Goal: Task Accomplishment & Management: Complete application form

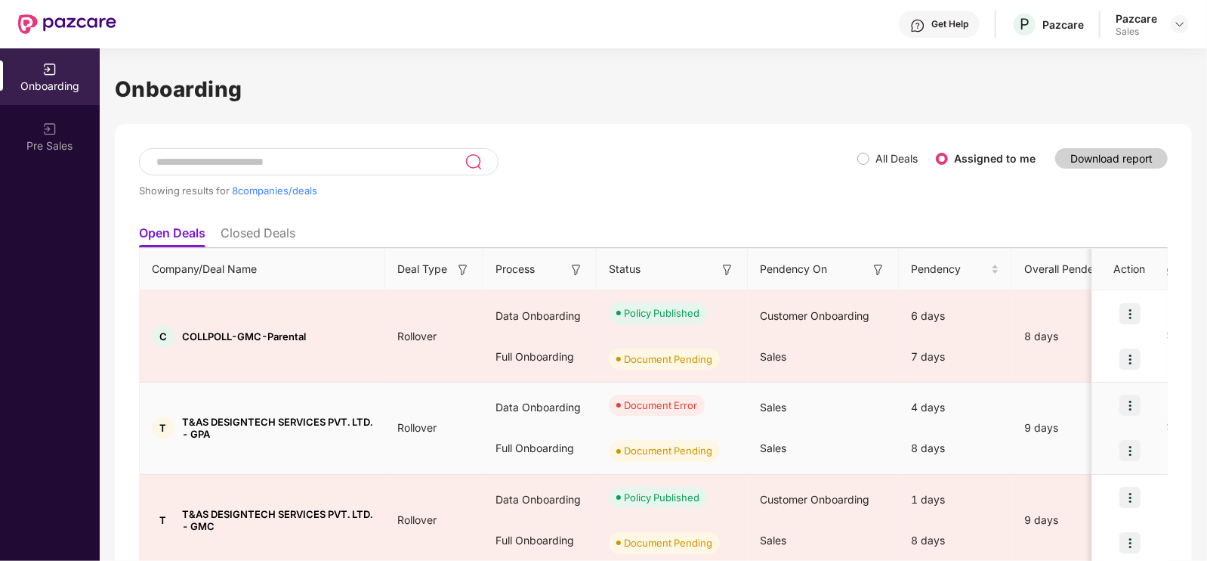
click at [1132, 403] on img at bounding box center [1130, 404] width 21 height 21
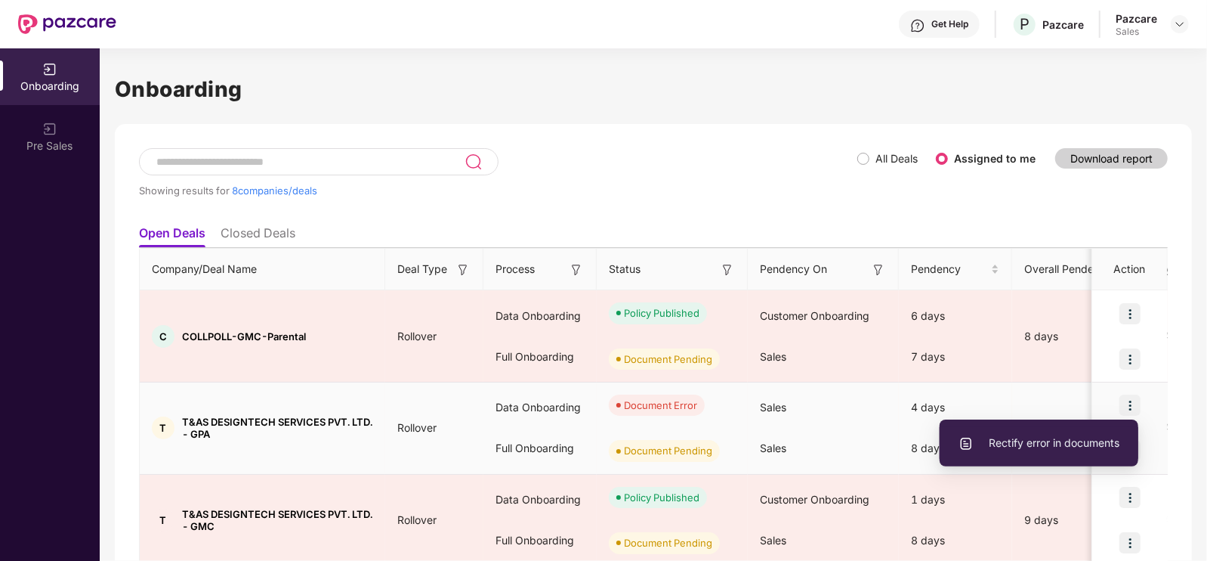
click at [1035, 433] on li "Rectify error in documents" at bounding box center [1039, 443] width 199 height 32
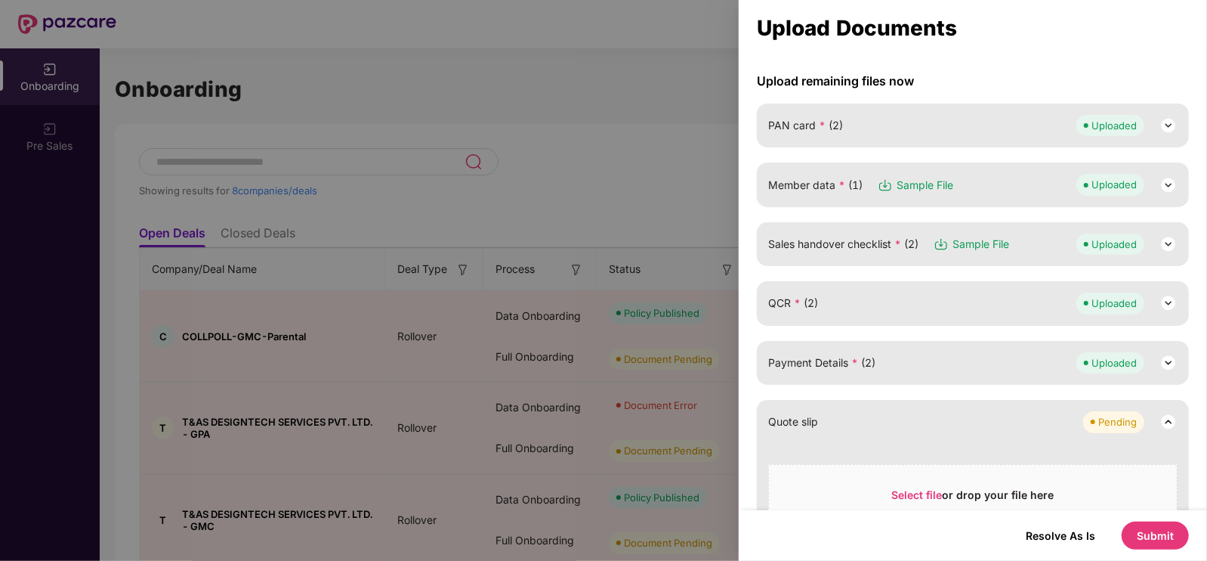
scroll to position [134, 0]
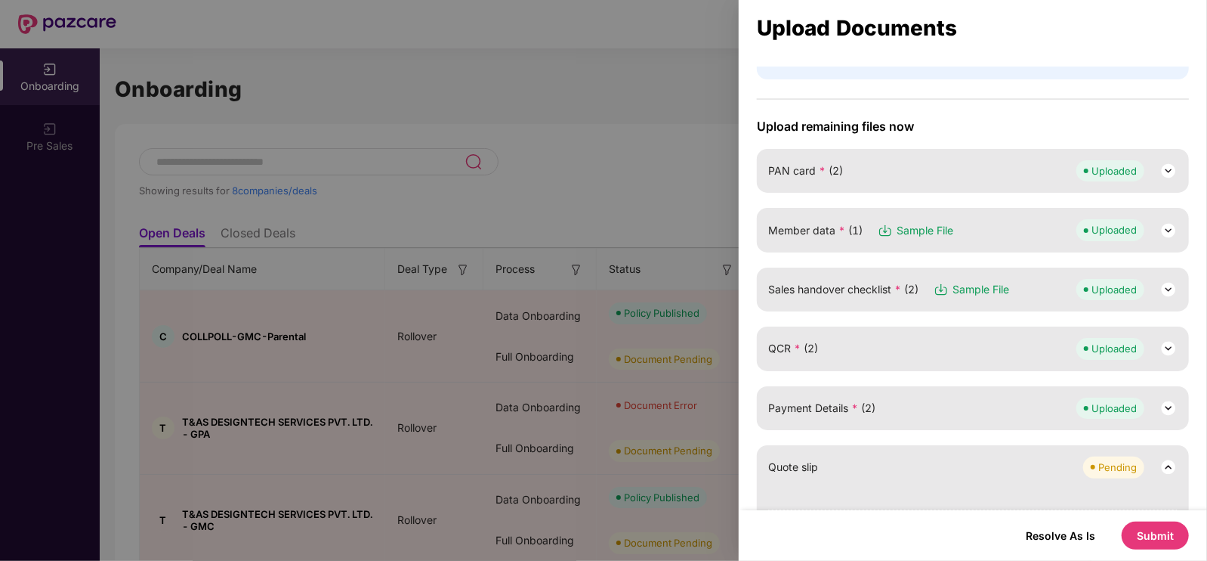
click at [1103, 300] on div "Sales handover checklist * (2) Sample File Uploaded" at bounding box center [973, 289] width 432 height 44
click at [1151, 291] on div "Uploaded" at bounding box center [1127, 289] width 101 height 21
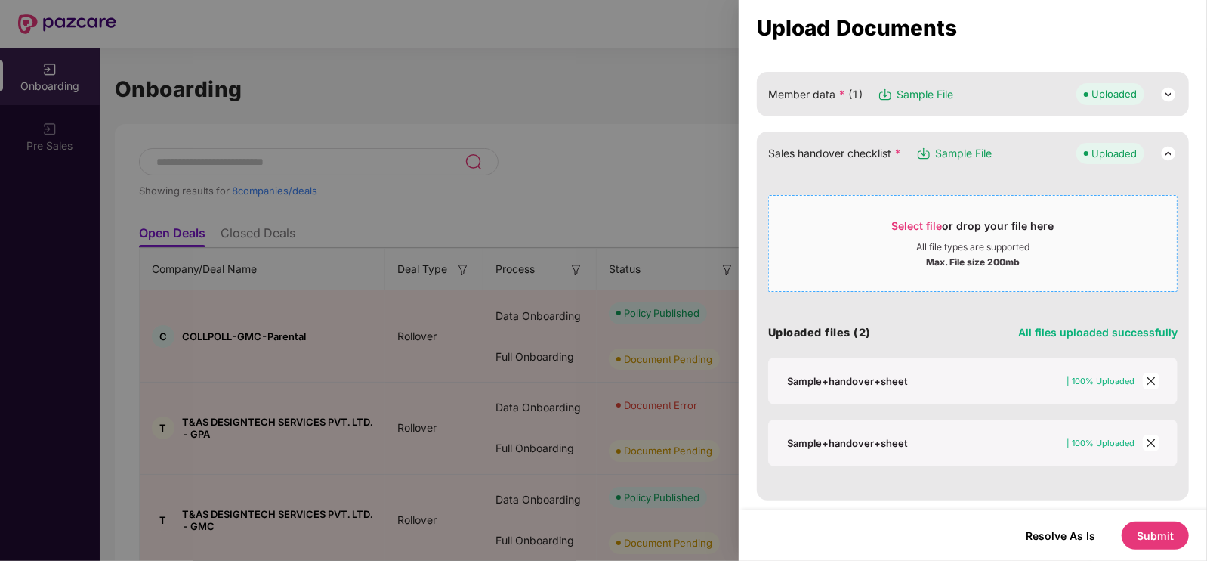
scroll to position [289, 0]
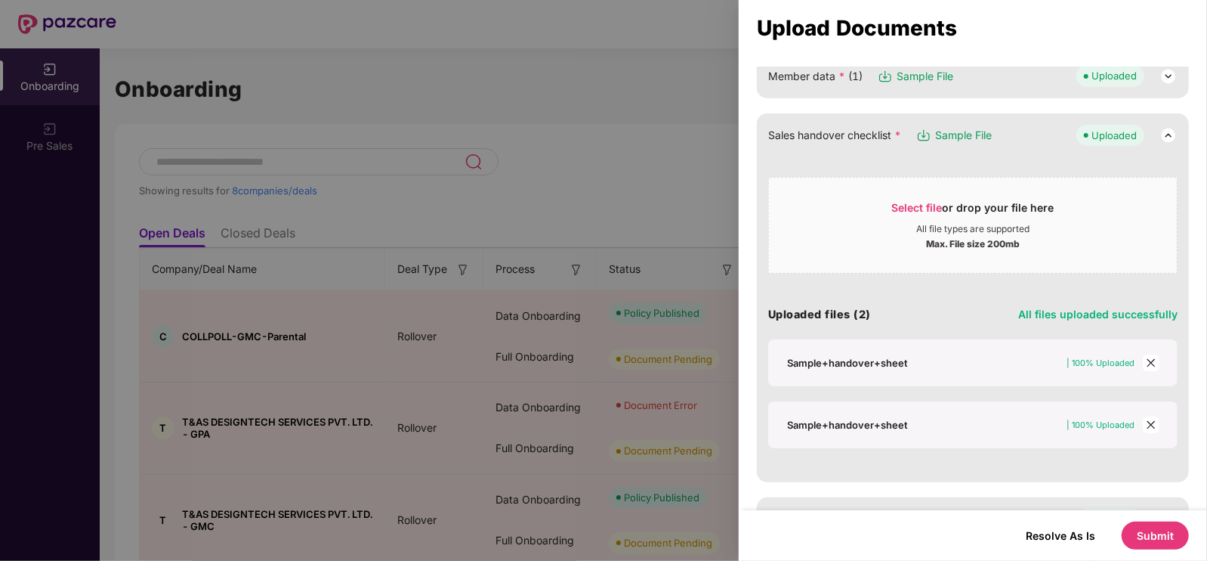
click at [1143, 366] on span "close" at bounding box center [1151, 362] width 17 height 17
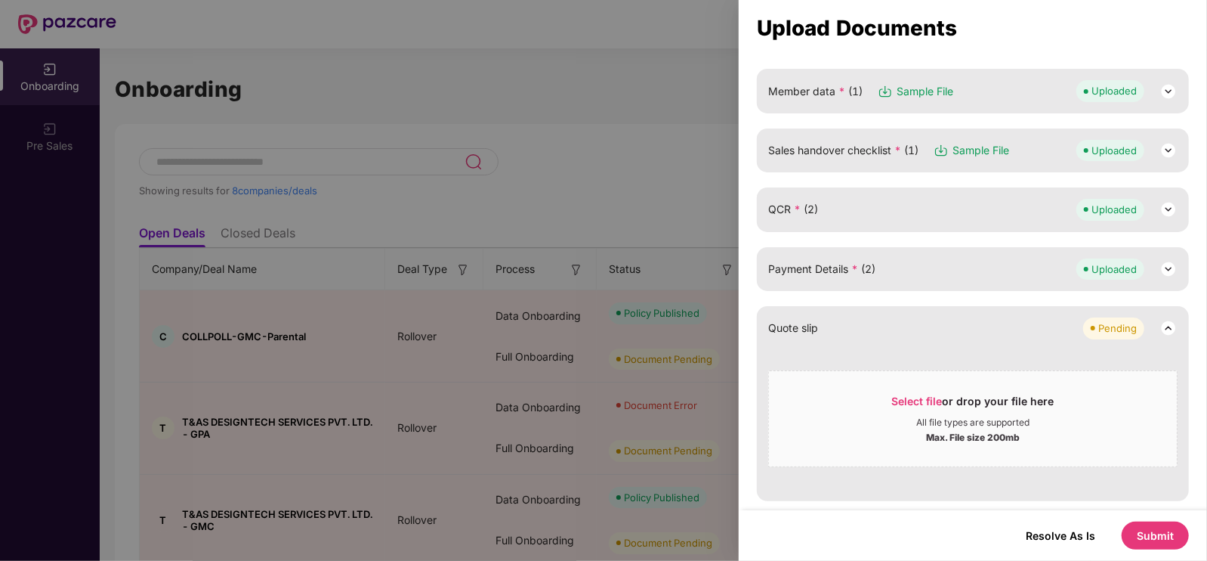
scroll to position [272, 0]
click at [1045, 162] on div "Sales handover checklist * (1) Sample File Uploaded" at bounding box center [973, 152] width 432 height 44
click at [1172, 150] on img at bounding box center [1169, 152] width 18 height 18
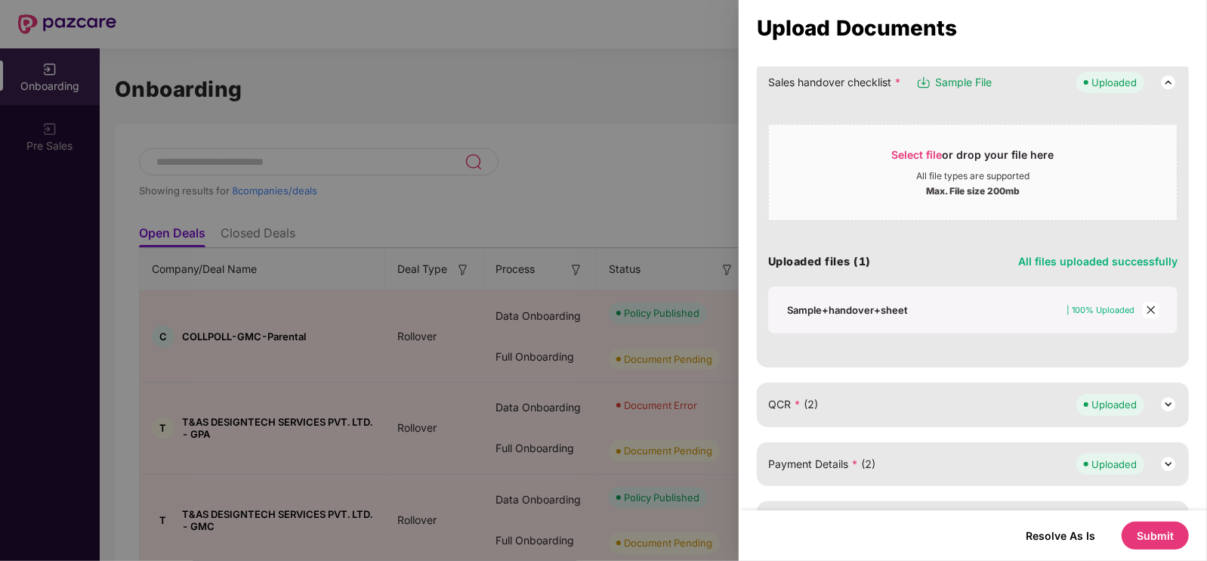
scroll to position [347, 0]
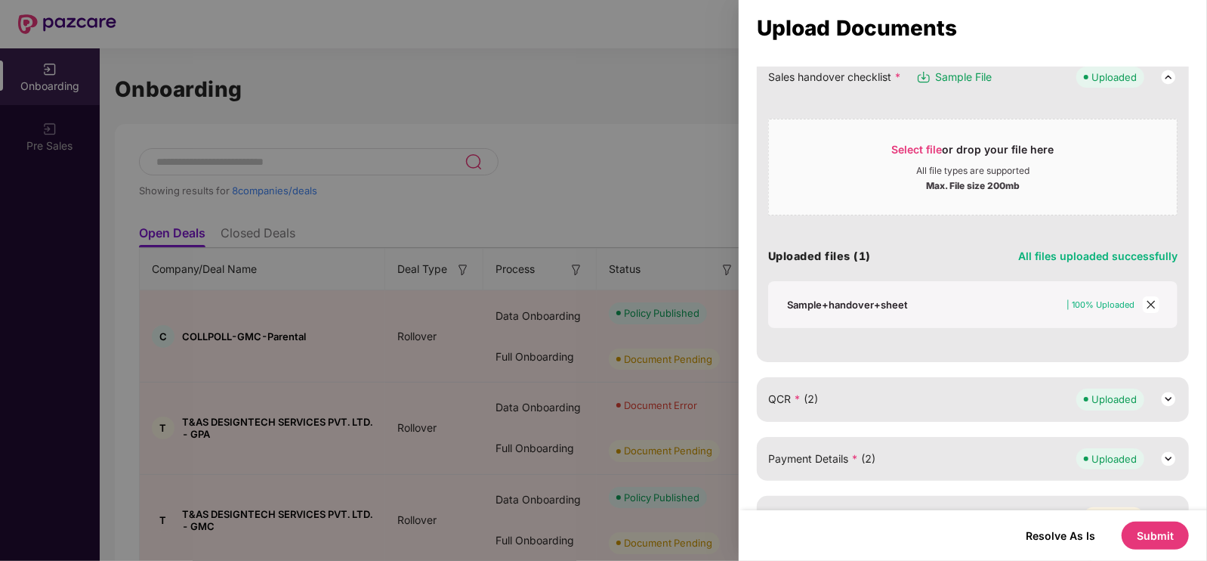
click at [1150, 303] on icon "close" at bounding box center [1151, 304] width 11 height 11
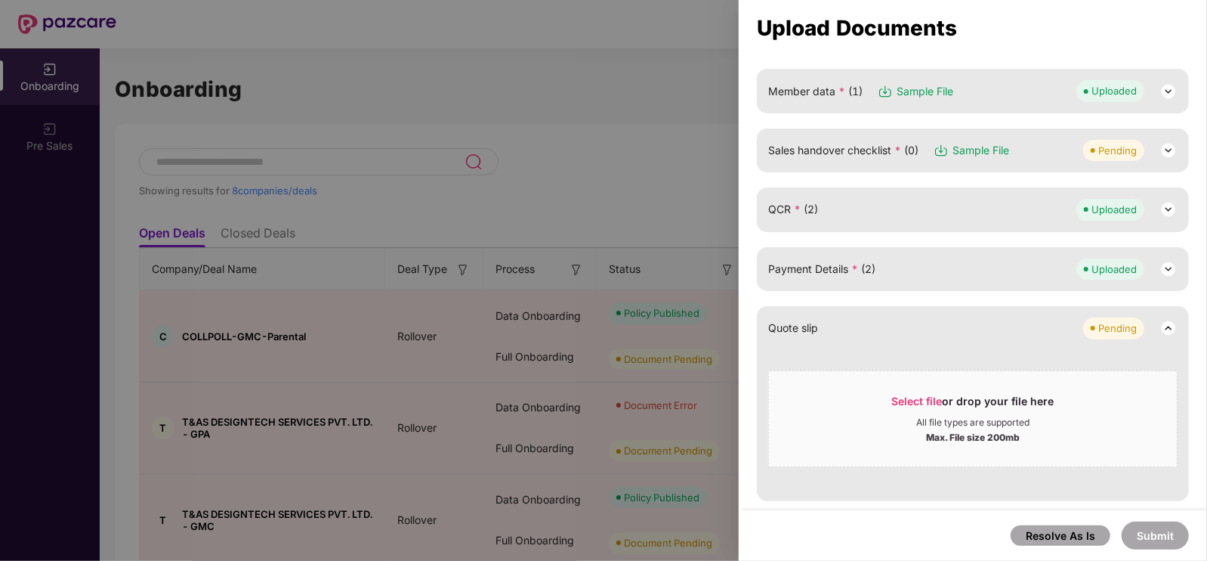
scroll to position [273, 0]
click at [1015, 149] on div "Sales handover checklist * (0) Sample File Pending" at bounding box center [972, 150] width 409 height 21
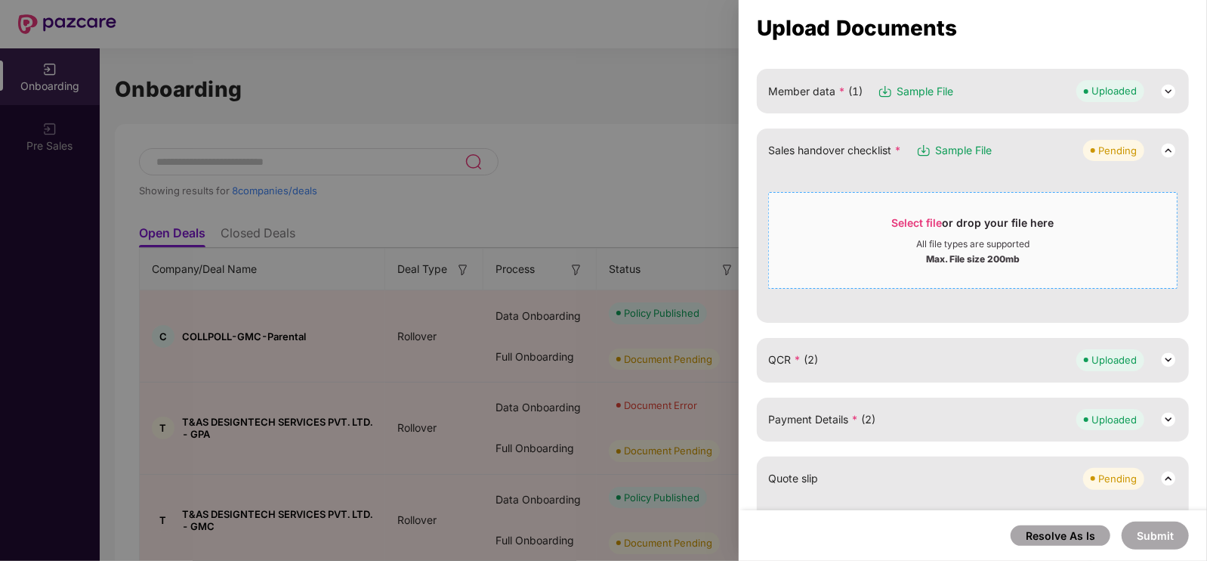
click at [906, 219] on span "Select file" at bounding box center [917, 222] width 51 height 13
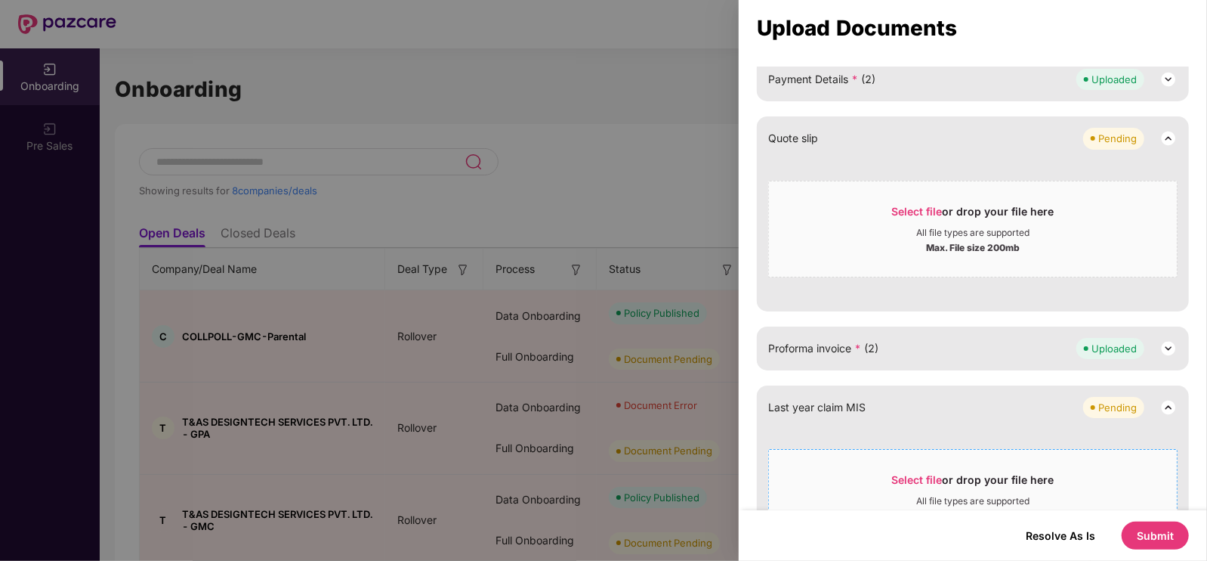
scroll to position [465, 0]
click at [1157, 535] on button "Submit" at bounding box center [1155, 535] width 67 height 28
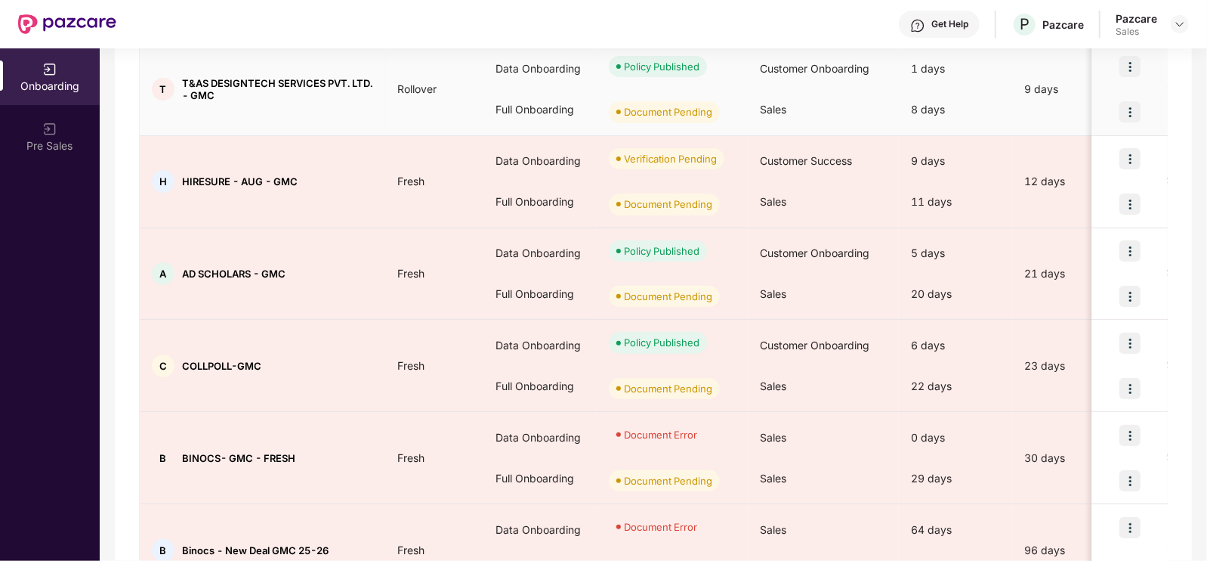
scroll to position [520, 0]
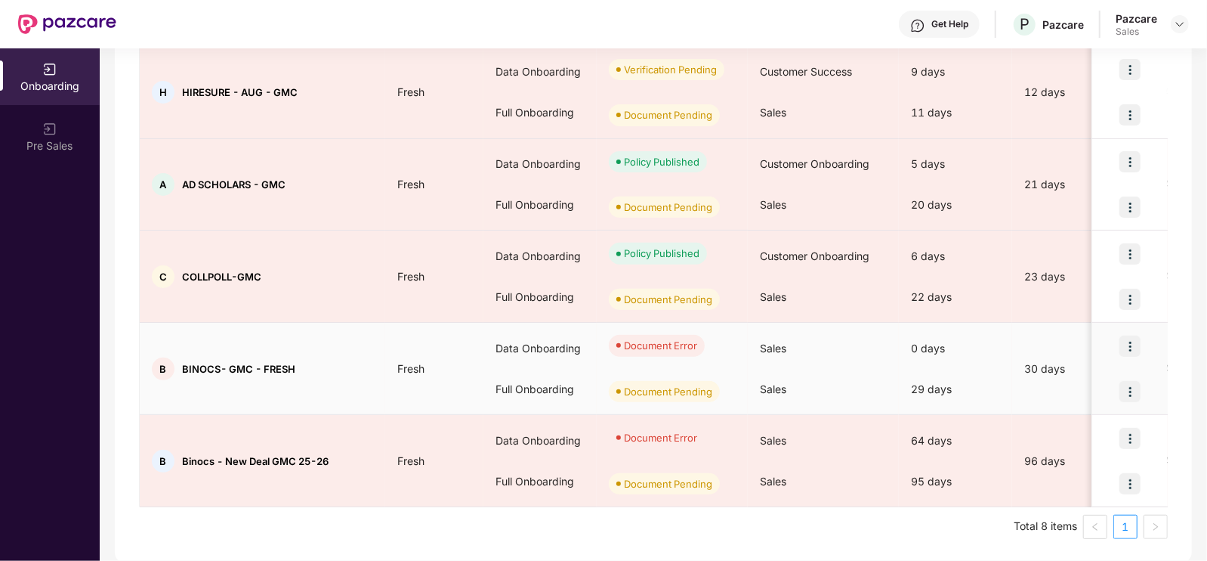
click at [400, 403] on td "Fresh" at bounding box center [434, 369] width 98 height 92
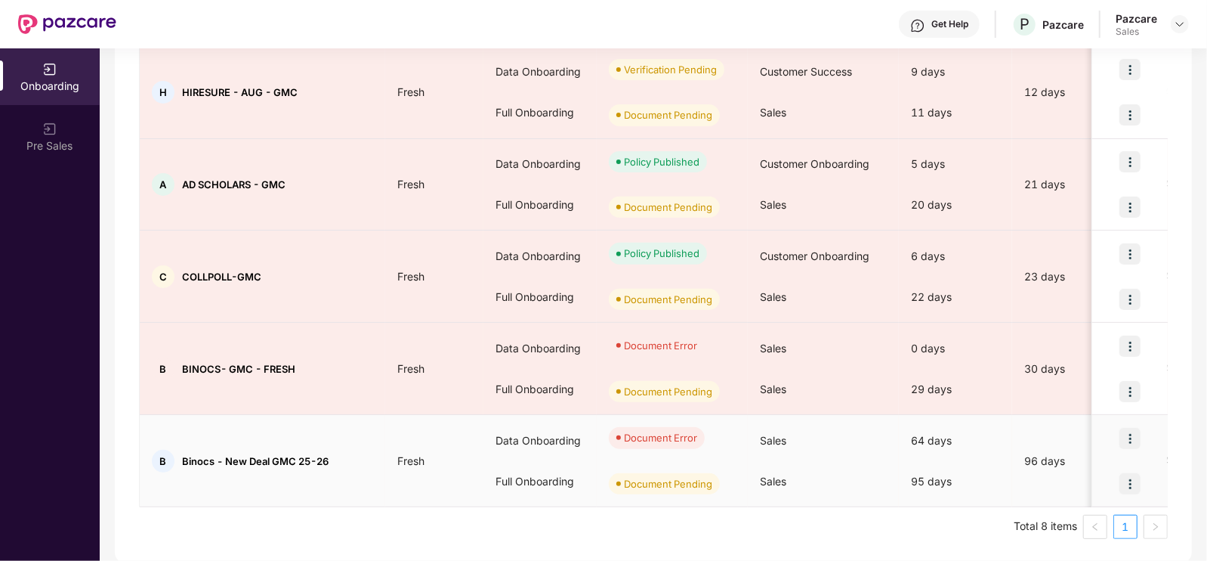
click at [193, 469] on div "B Binocs - New Deal GMC 25-26" at bounding box center [263, 461] width 246 height 23
